Goal: Contribute content: Add original content to the website for others to see

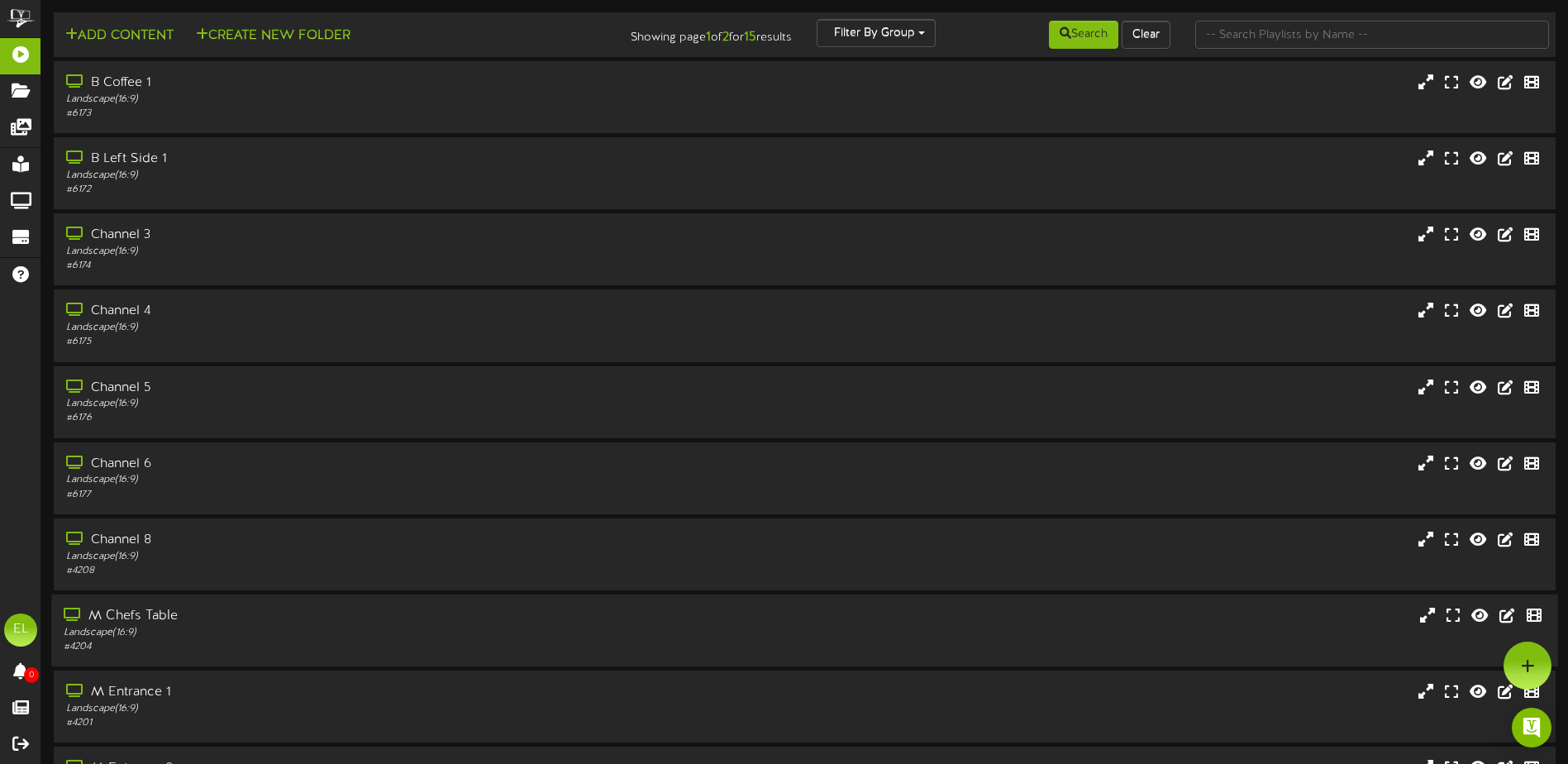
click at [198, 641] on div "# 4204" at bounding box center [364, 647] width 603 height 14
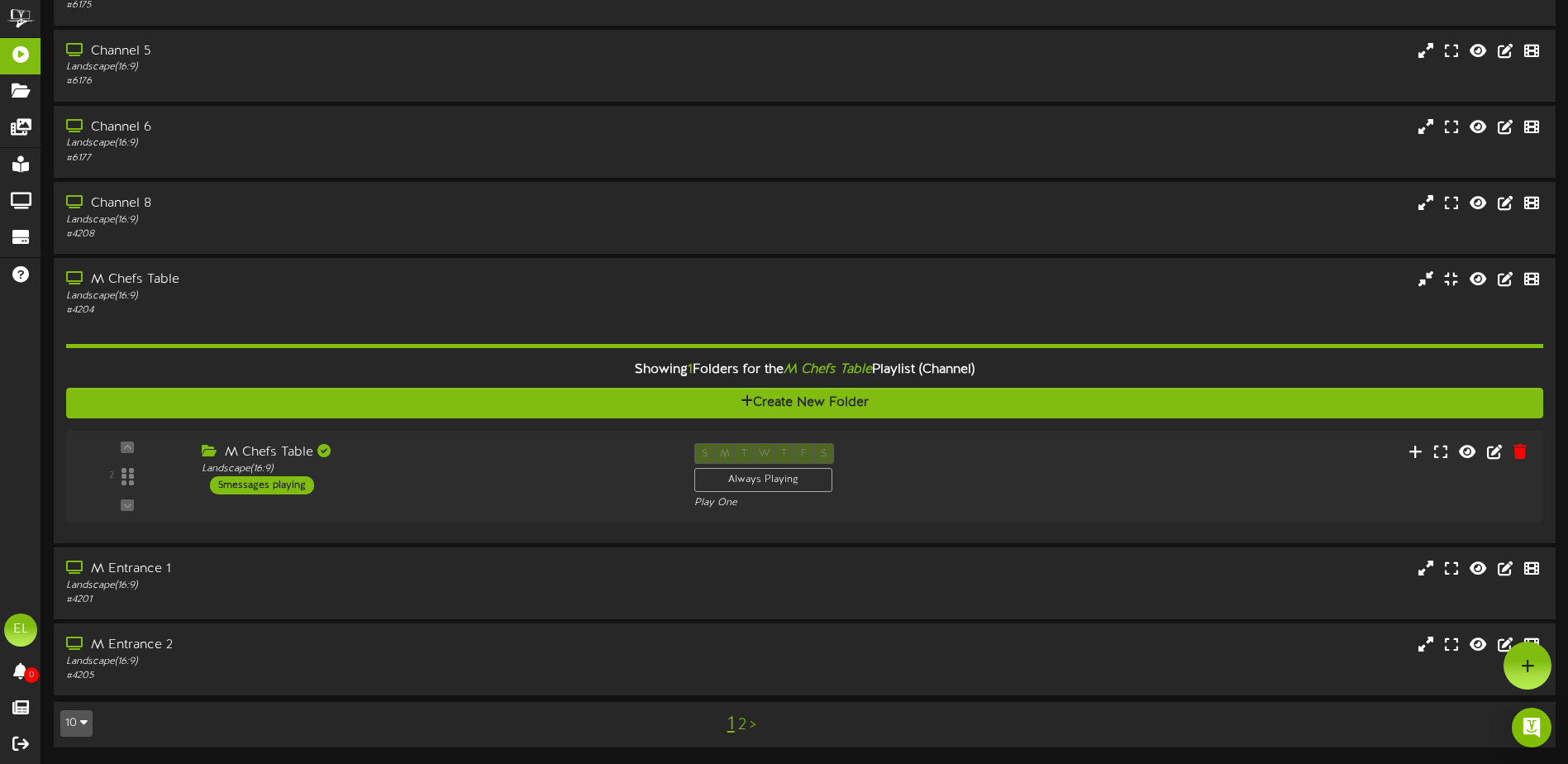
scroll to position [336, 0]
click at [1426, 456] on icon at bounding box center [1423, 450] width 18 height 19
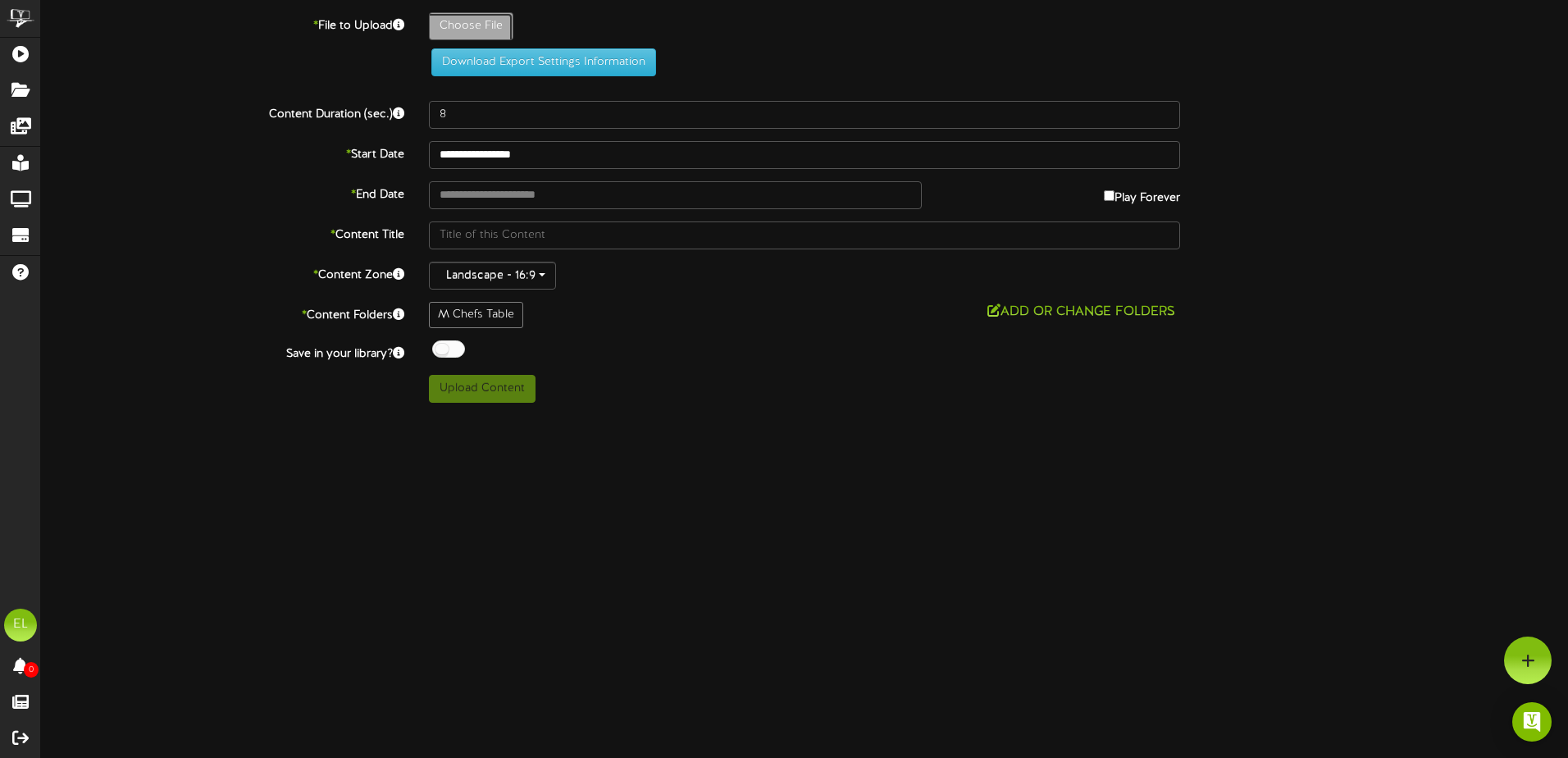
type input "**********"
type input "Slide1"
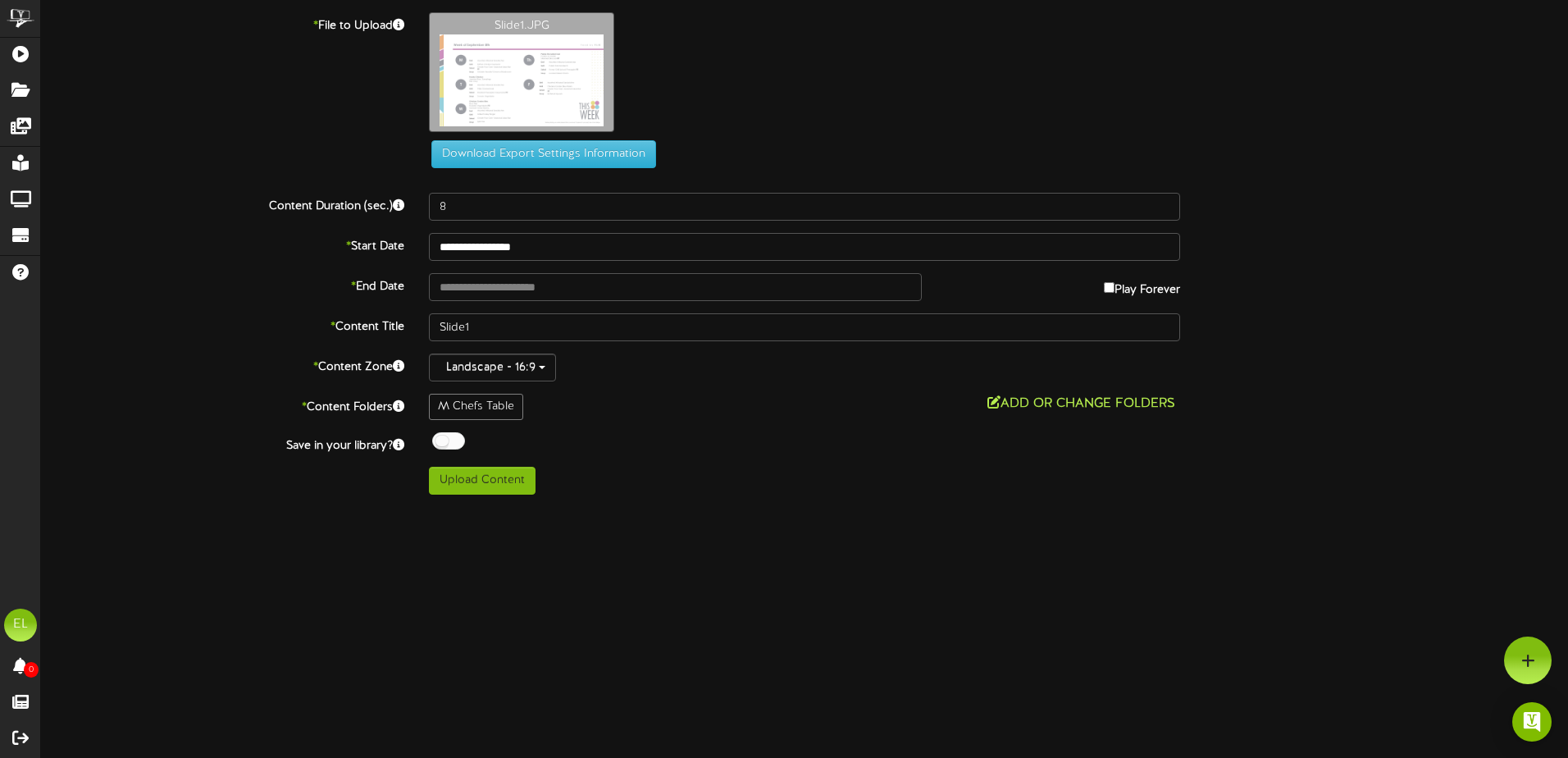
click at [1032, 405] on button "Add or Change Folders" at bounding box center [1082, 403] width 198 height 20
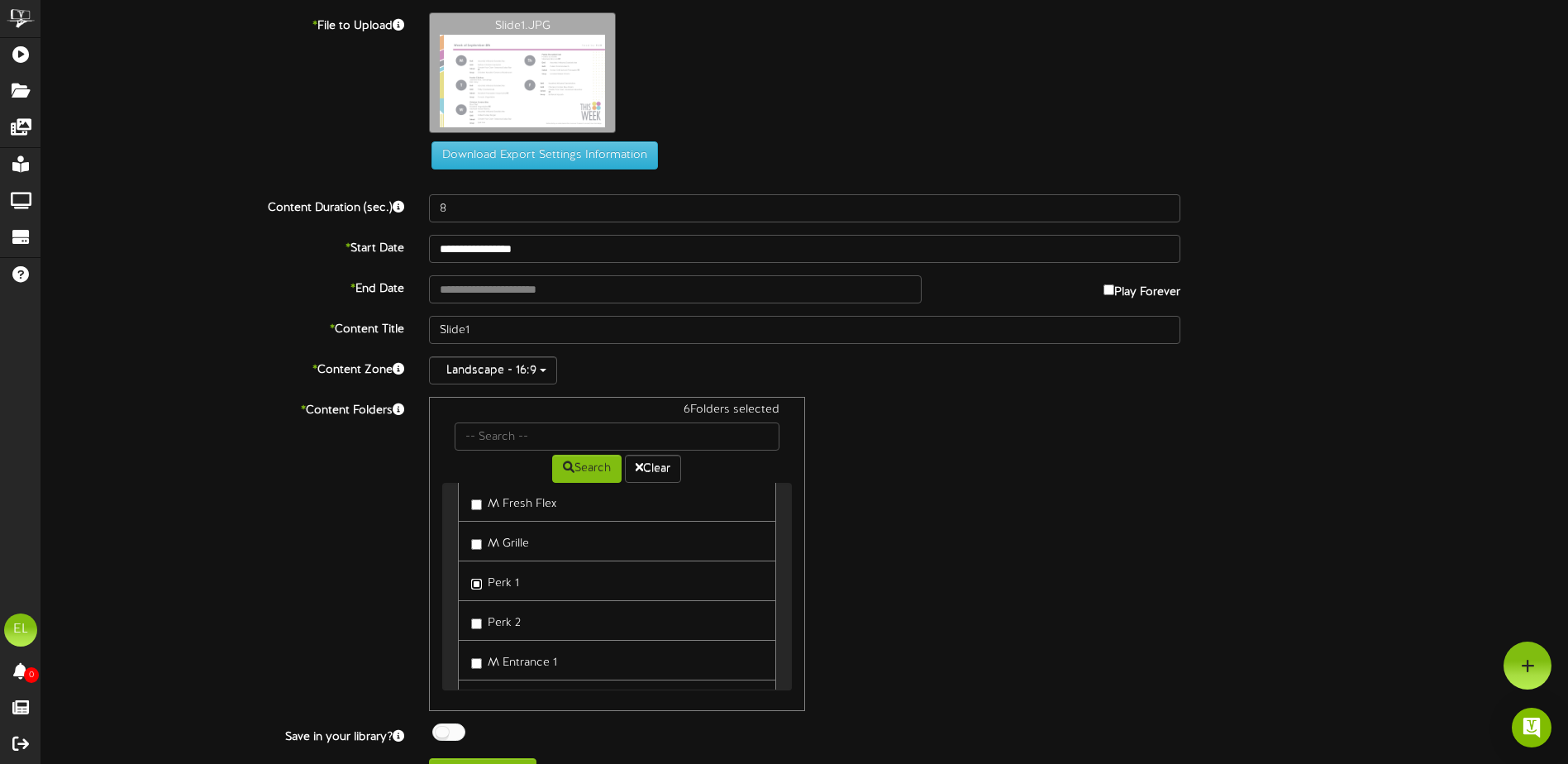
scroll to position [166, 0]
click at [475, 602] on label "Perk 2" at bounding box center [495, 592] width 50 height 22
click at [468, 554] on link "M Entrance 1" at bounding box center [617, 548] width 318 height 41
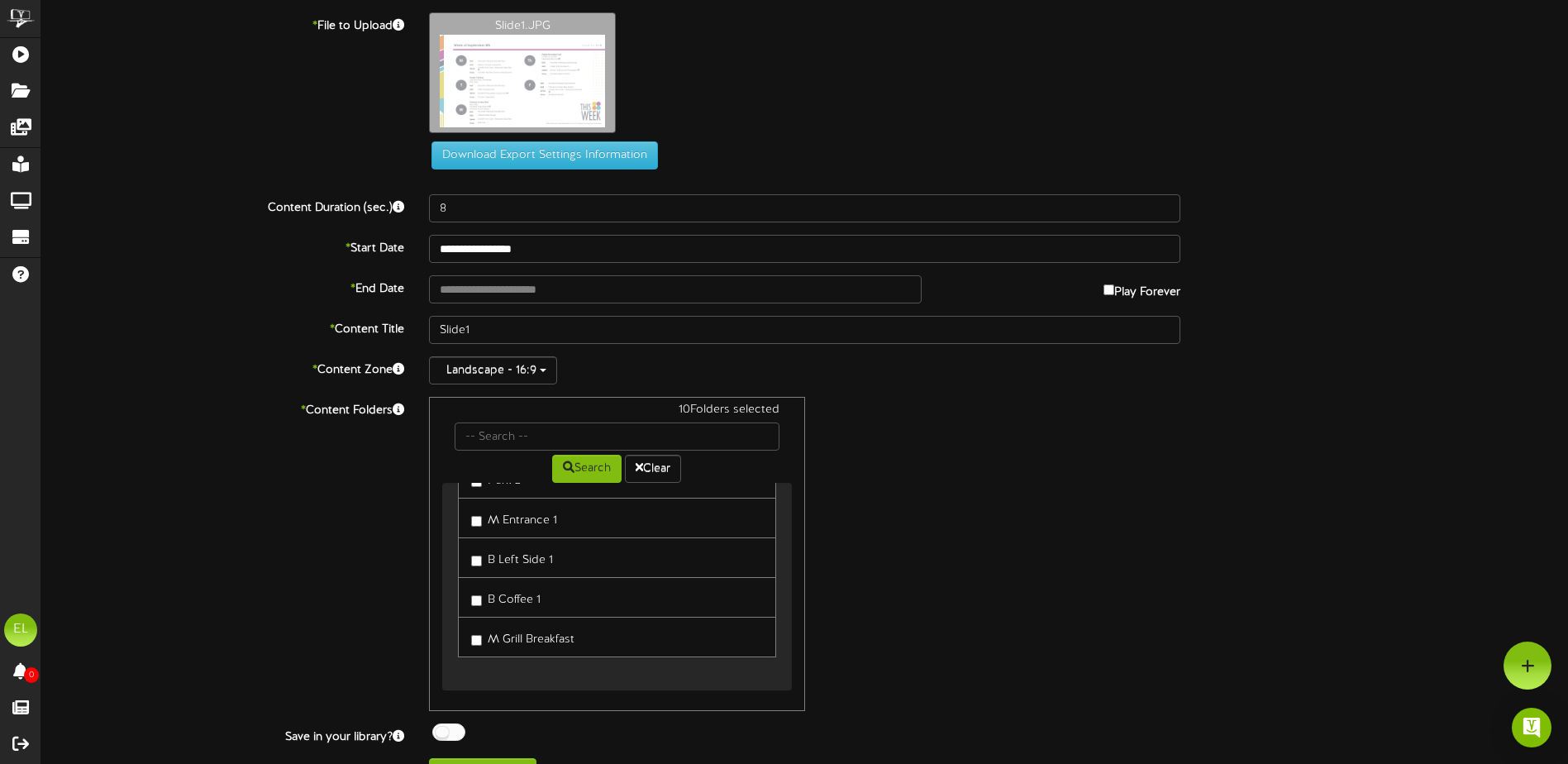
click at [468, 559] on link "B Left Side 1" at bounding box center [617, 558] width 318 height 41
click at [476, 554] on label "B Left Side 1" at bounding box center [511, 557] width 82 height 22
click at [591, 471] on button "Search" at bounding box center [587, 468] width 69 height 28
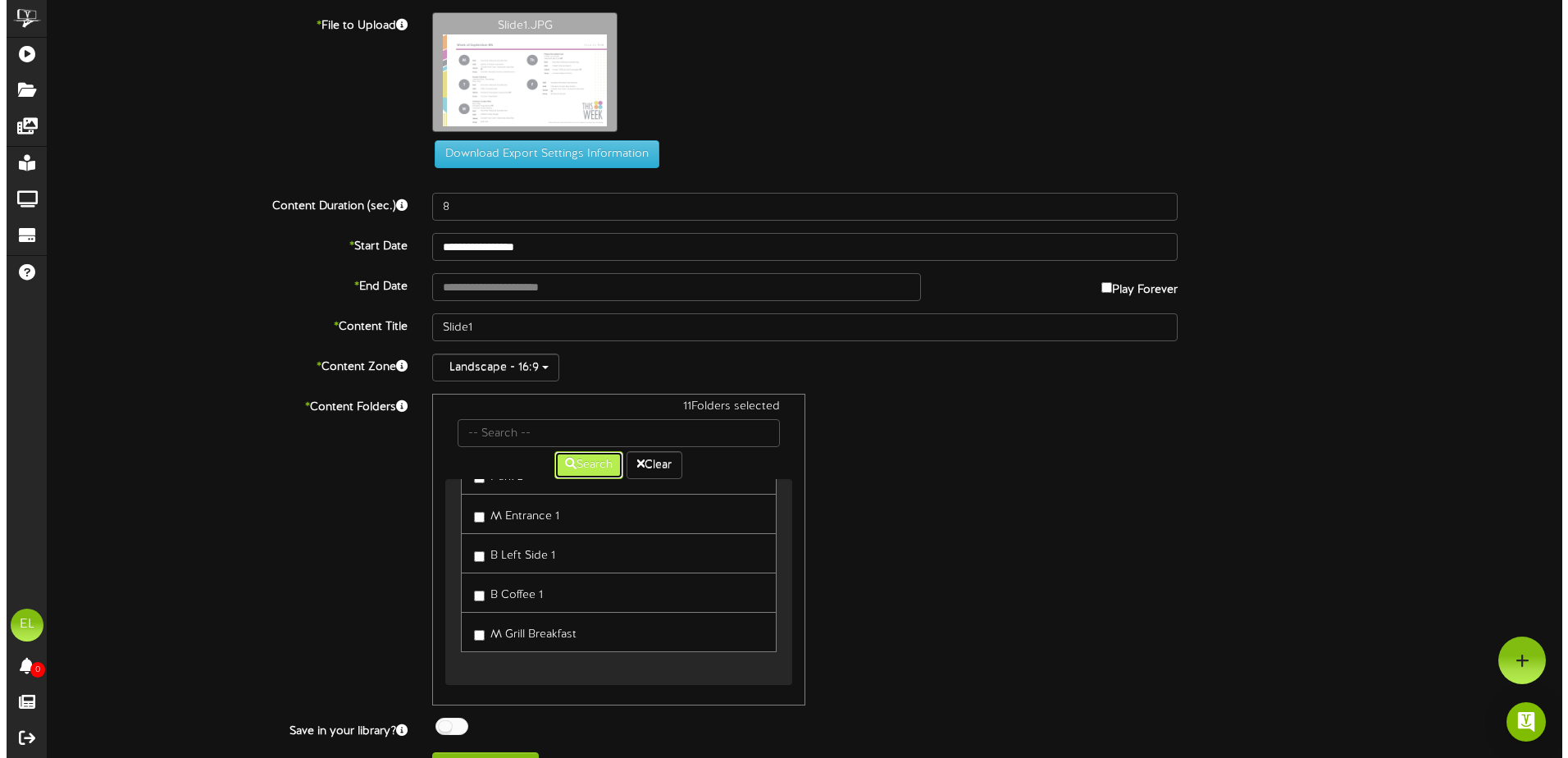
scroll to position [0, 0]
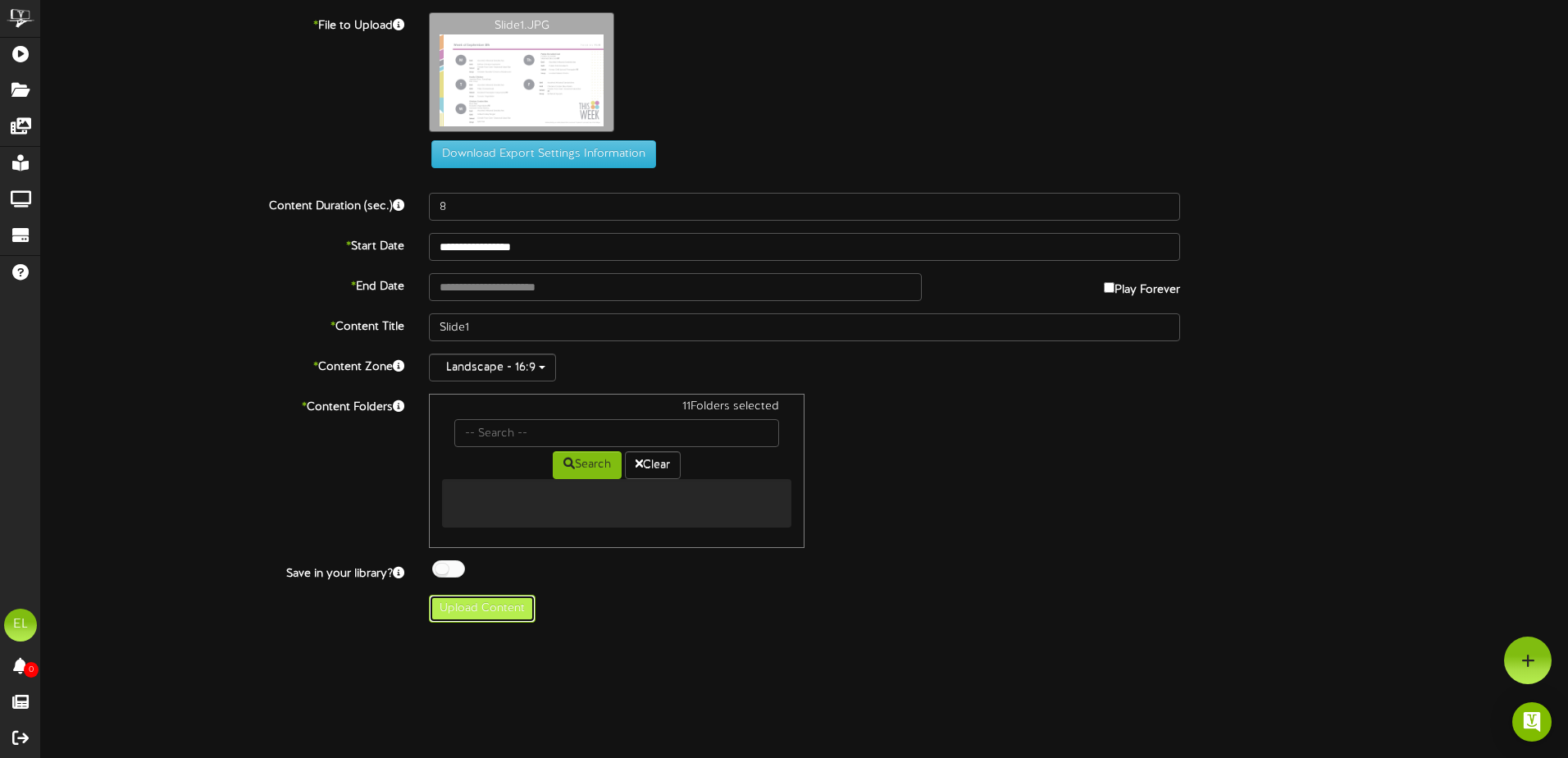
click at [479, 602] on button "Upload Content" at bounding box center [481, 608] width 106 height 28
type input "**********"
